Goal: Task Accomplishment & Management: Complete application form

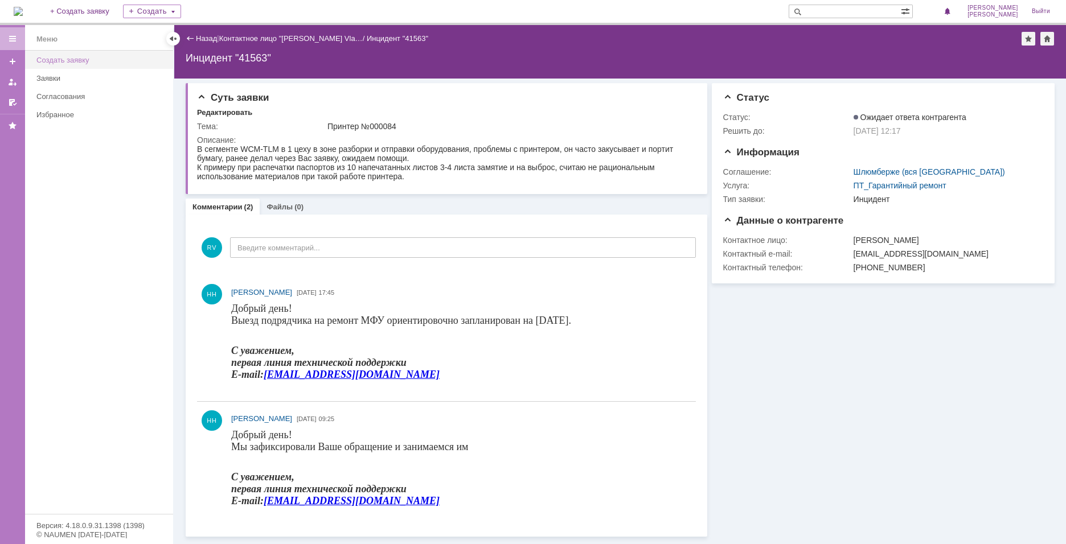
click at [60, 65] on link "Создать заявку" at bounding box center [101, 60] width 139 height 18
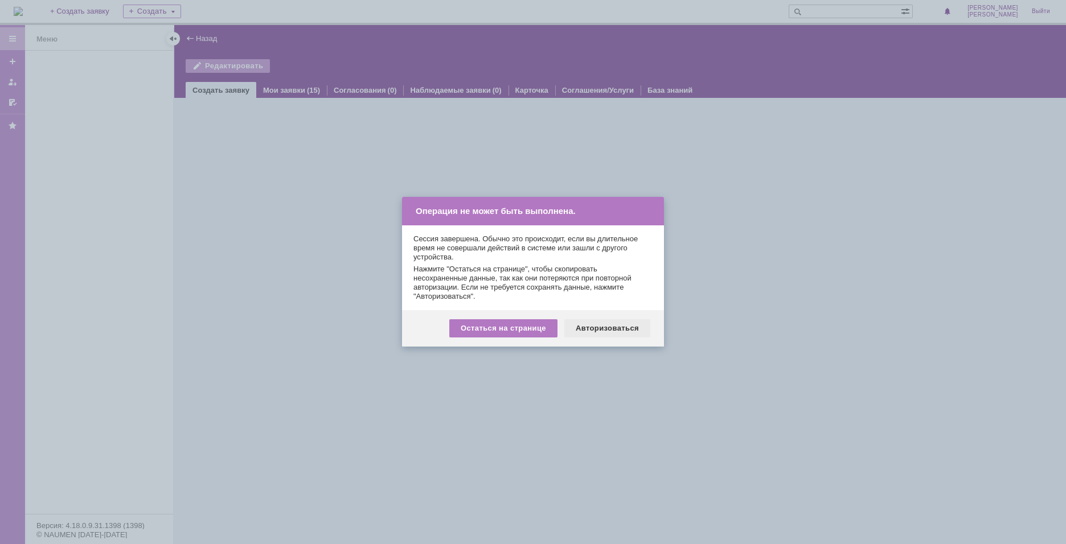
click at [609, 333] on div "Авторизоваться" at bounding box center [607, 328] width 86 height 18
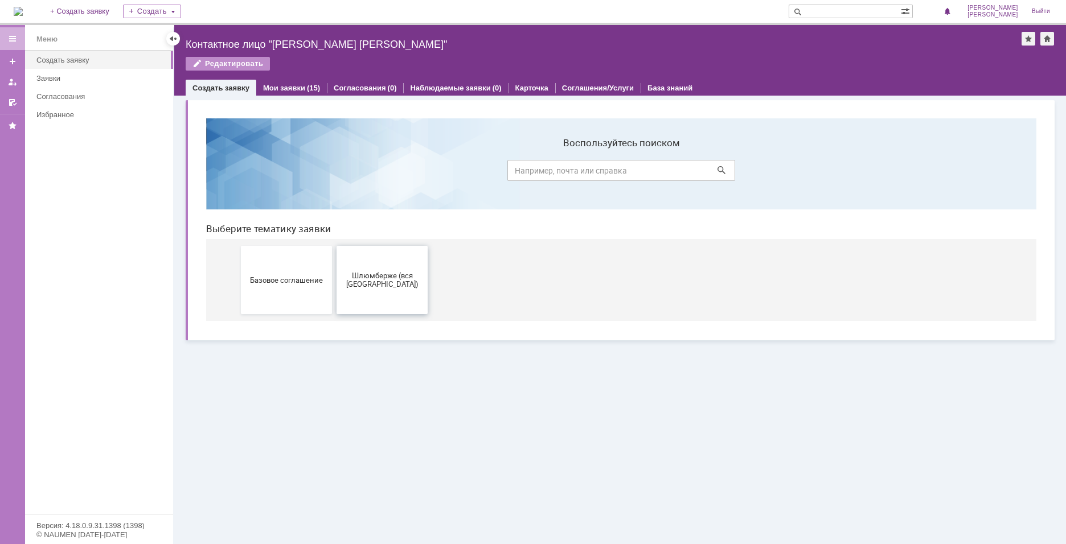
click at [391, 292] on button "Шлюмберже (вся [GEOGRAPHIC_DATA])" at bounding box center [381, 280] width 91 height 68
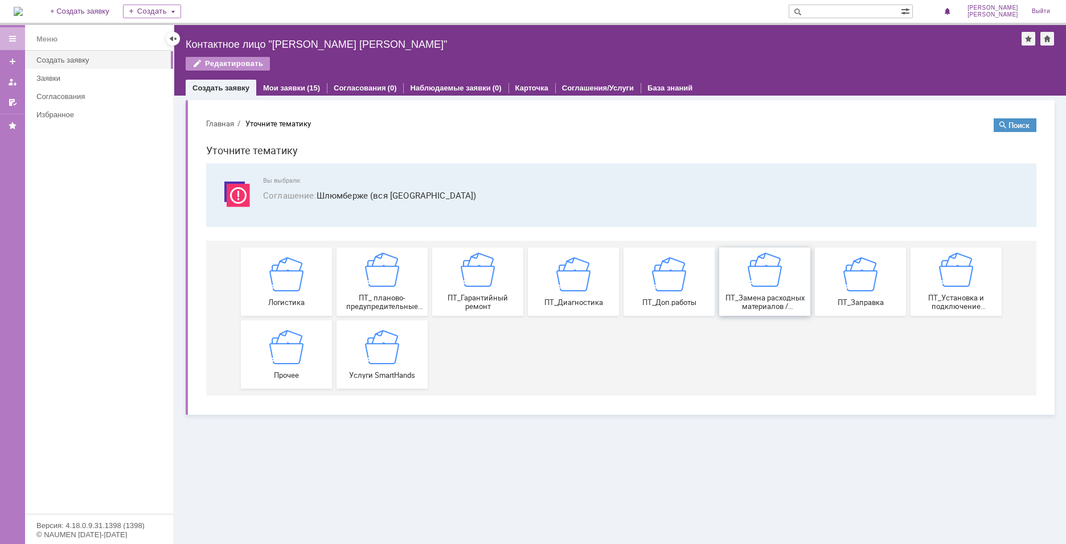
click at [767, 278] on img at bounding box center [765, 270] width 34 height 34
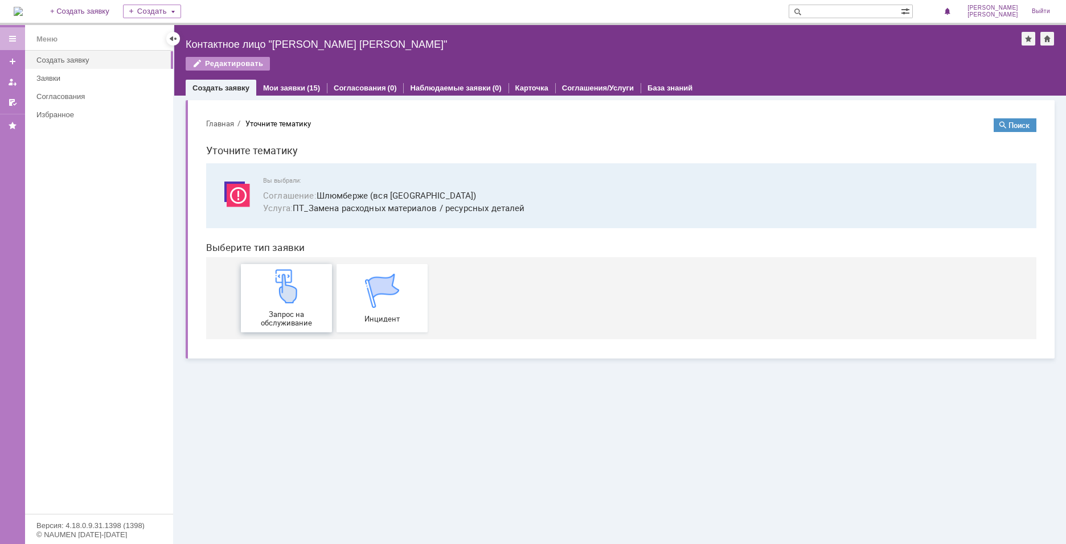
click at [313, 299] on div "Запрос на обслуживание" at bounding box center [286, 298] width 84 height 58
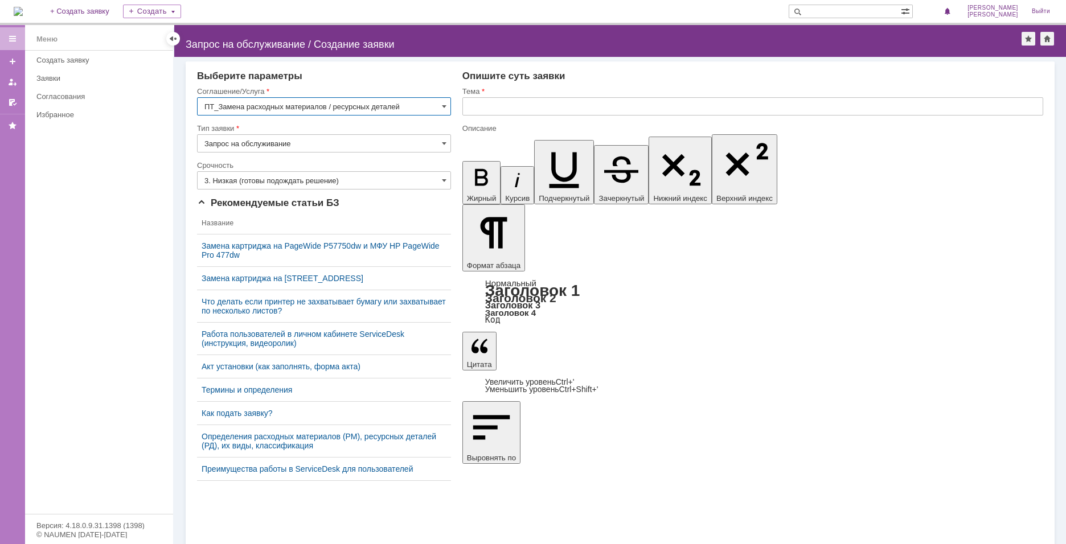
click at [598, 105] on input "text" at bounding box center [752, 106] width 581 height 18
type input "G"
type input "Принтер №000091"
